Goal: Information Seeking & Learning: Learn about a topic

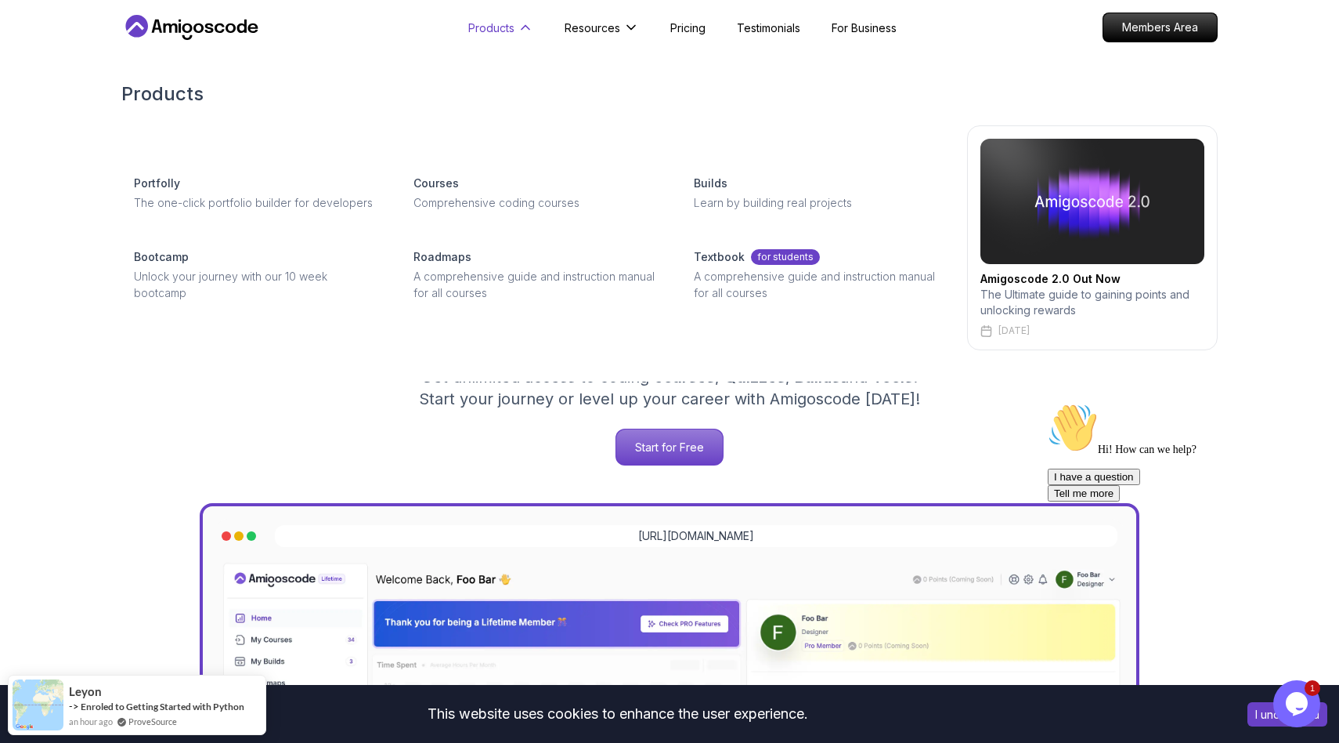
click at [524, 28] on icon at bounding box center [526, 28] width 16 height 16
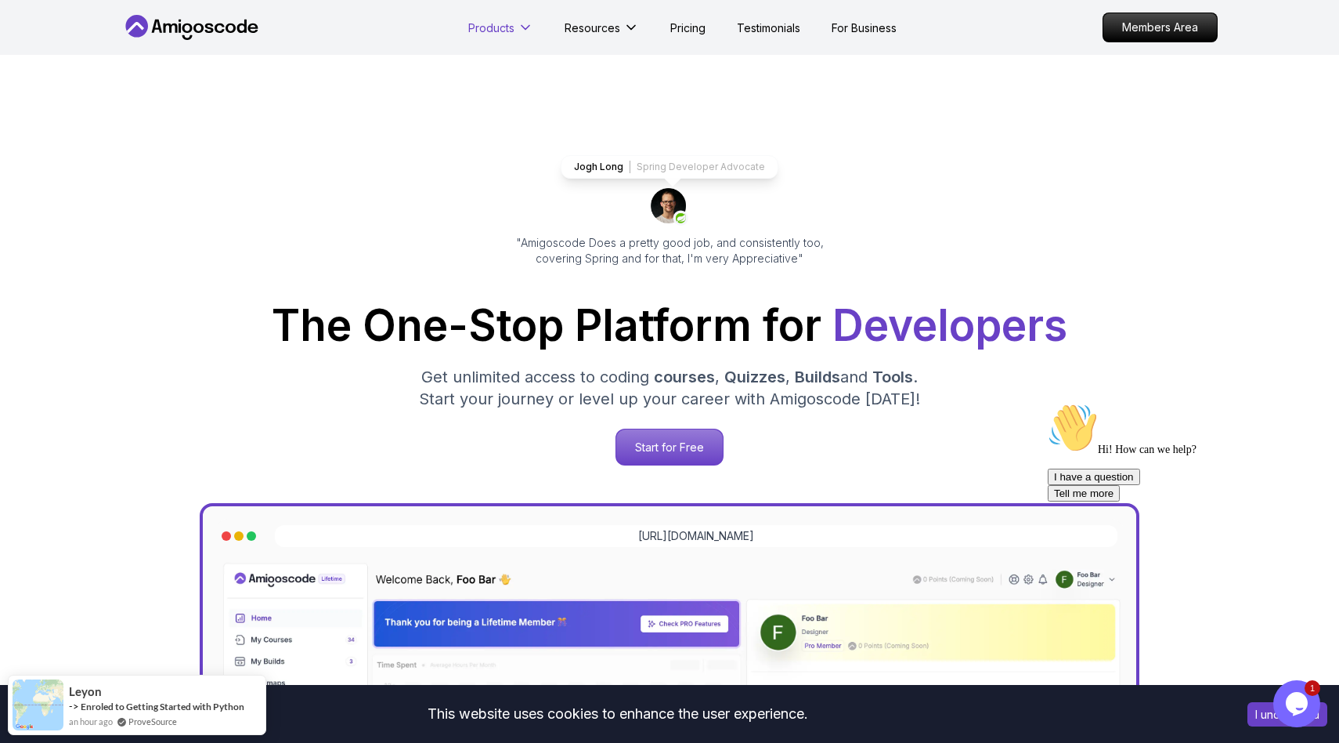
click at [524, 28] on icon at bounding box center [526, 28] width 8 height 4
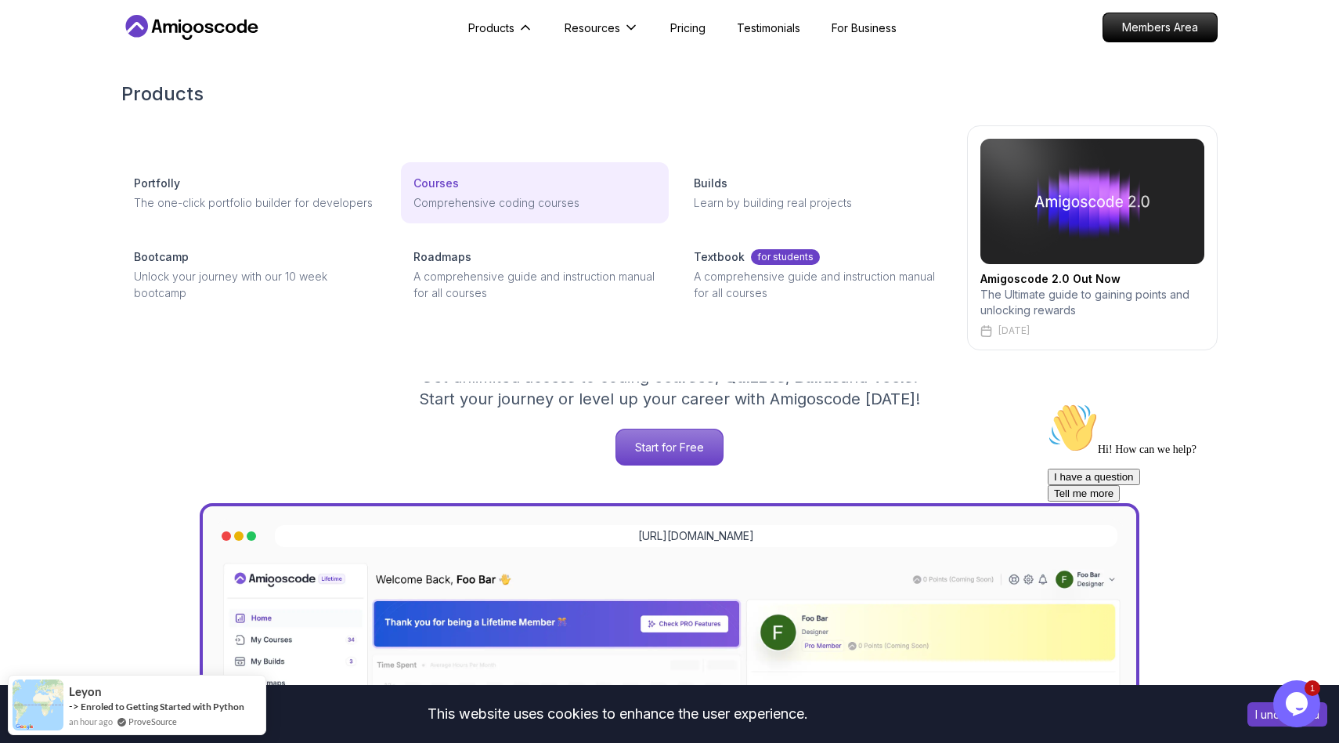
click at [468, 191] on link "Courses Comprehensive coding courses" at bounding box center [534, 192] width 267 height 61
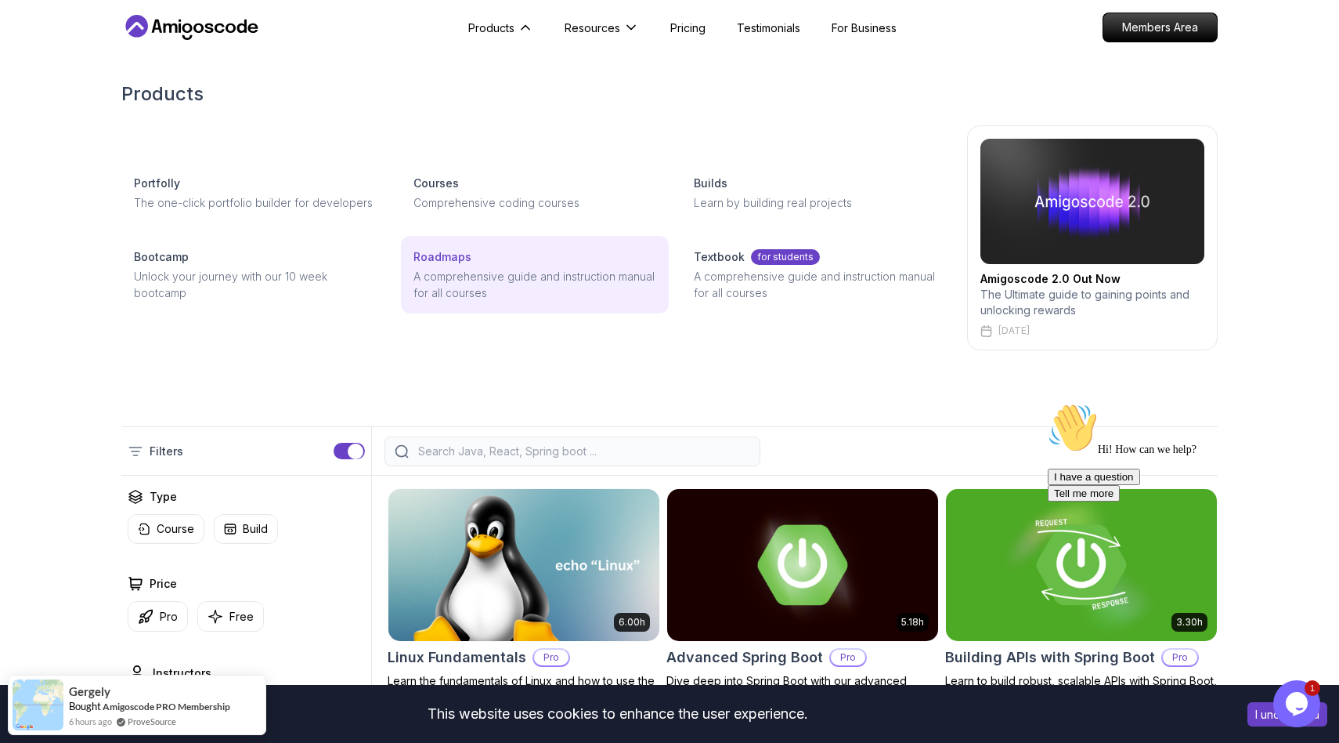
click at [443, 273] on p "A comprehensive guide and instruction manual for all courses" at bounding box center [535, 284] width 242 height 33
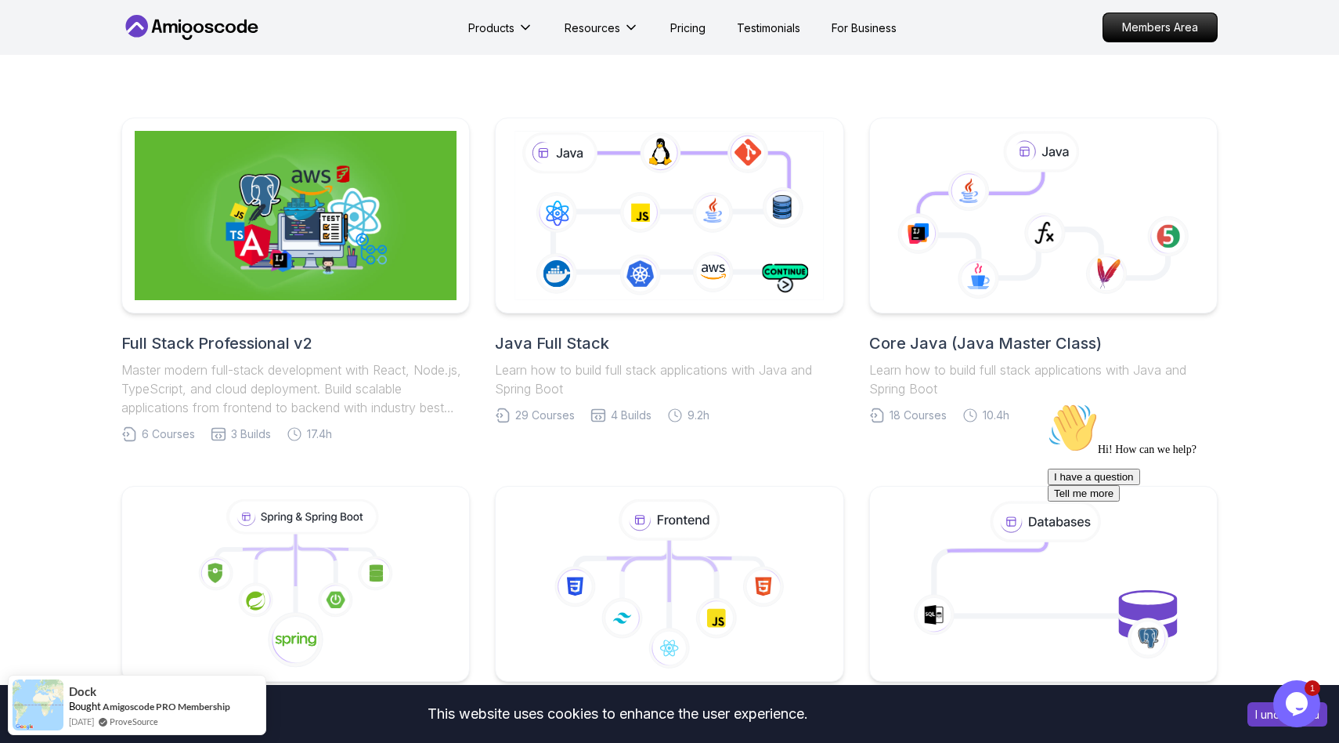
scroll to position [299, 0]
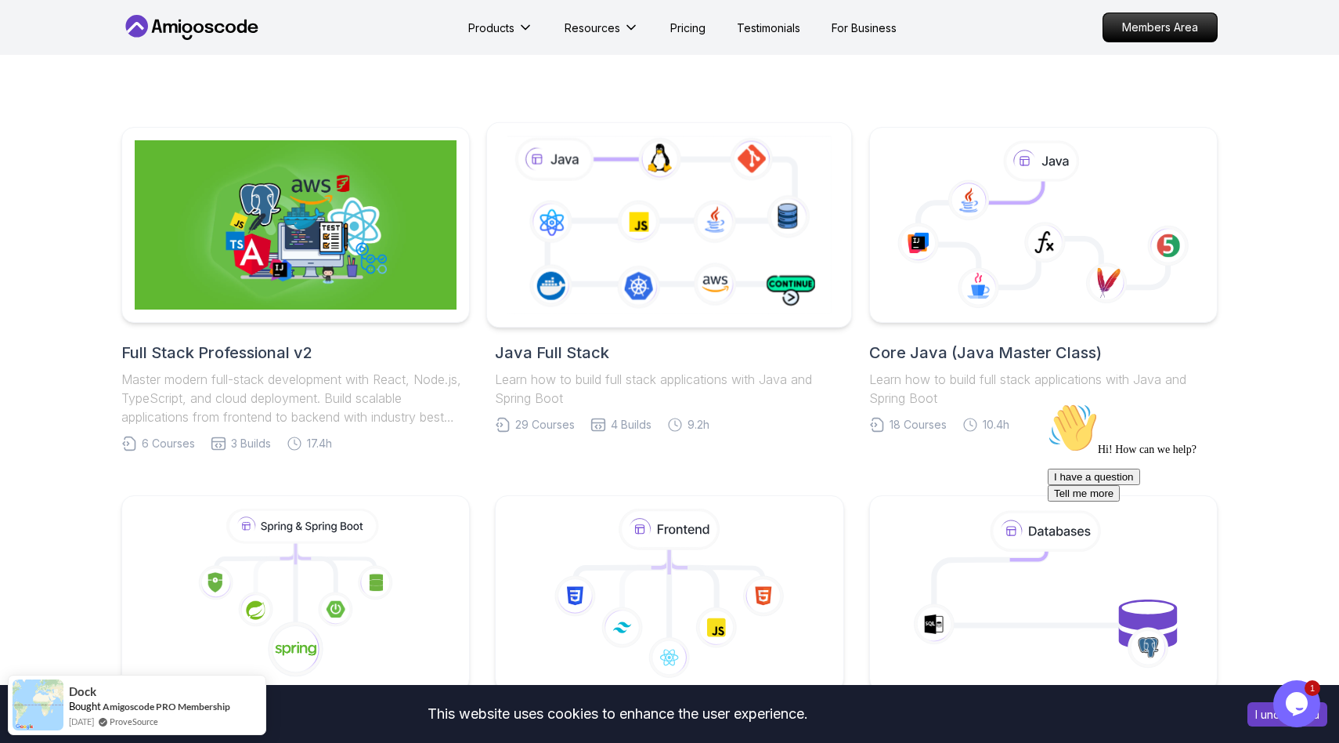
click at [657, 295] on icon at bounding box center [669, 224] width 331 height 184
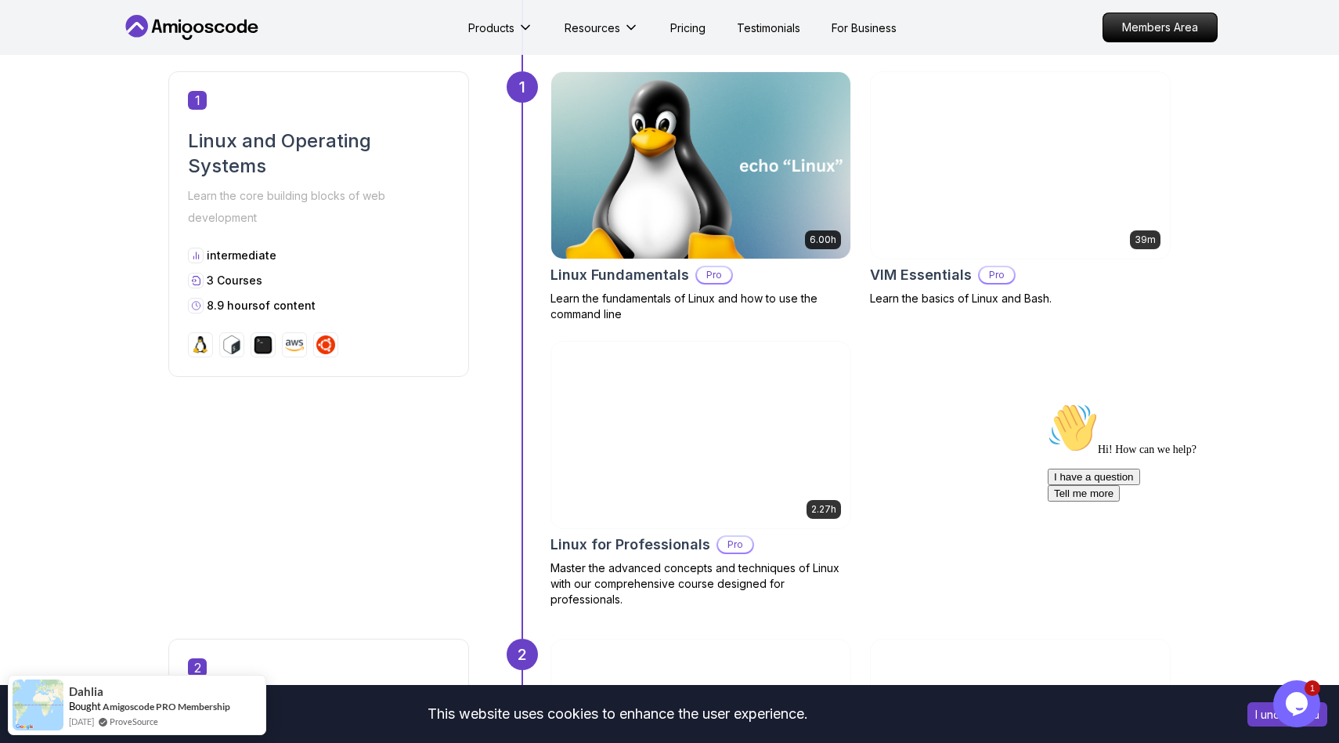
scroll to position [721, 0]
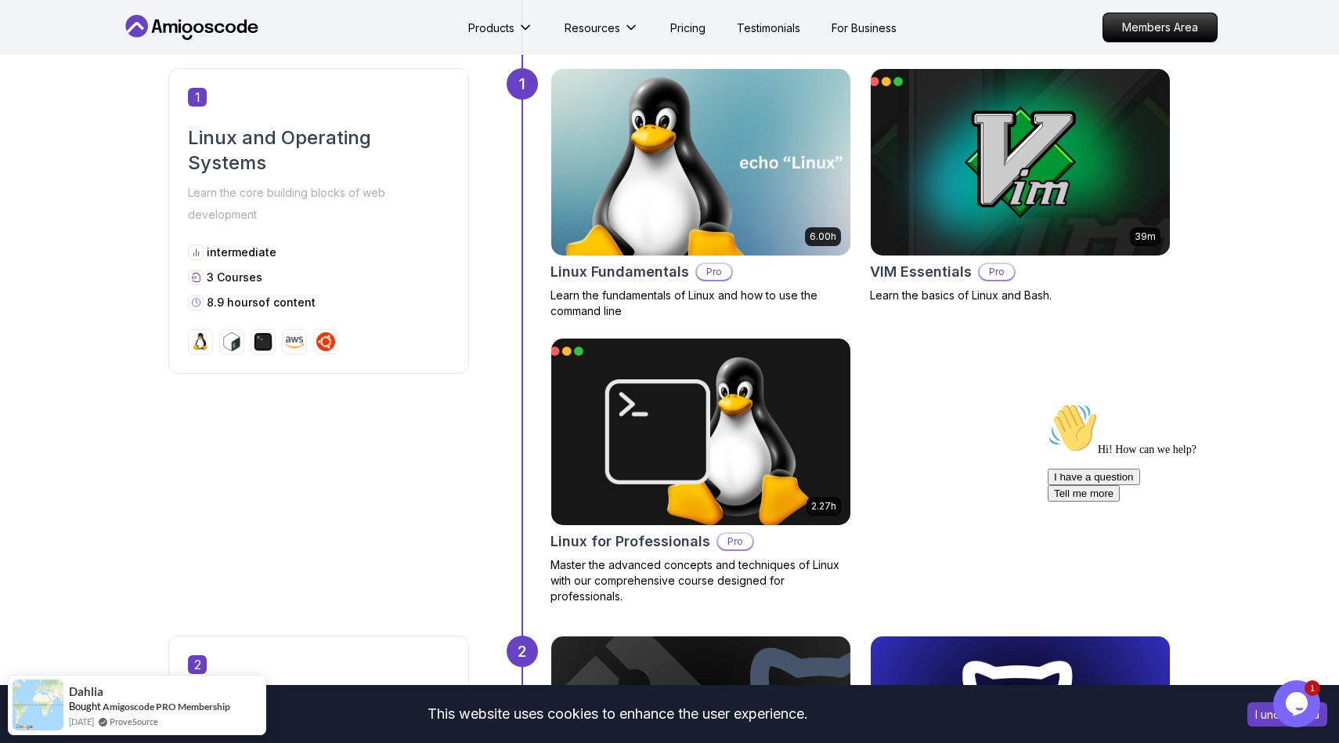
click at [379, 231] on div "1 Linux and Operating Systems Learn the core building blocks of web development…" at bounding box center [318, 220] width 301 height 305
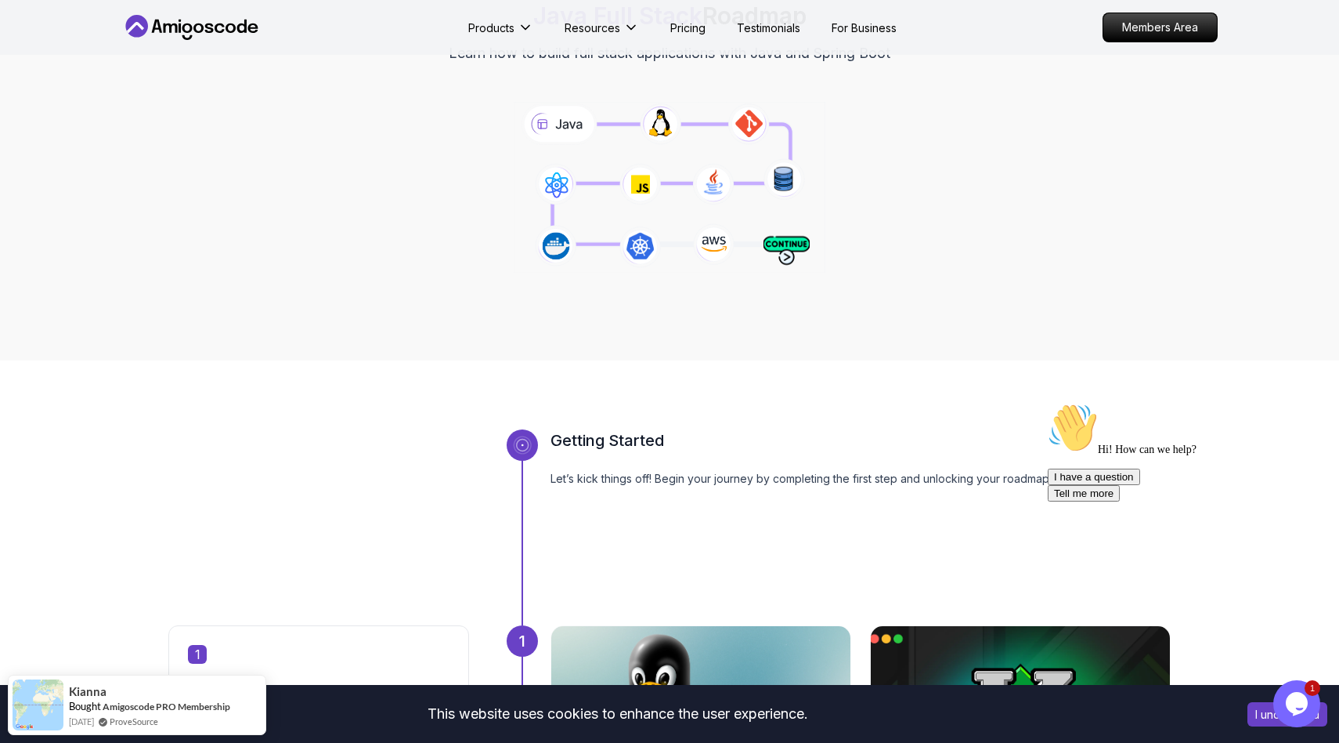
scroll to position [0, 0]
